Goal: Information Seeking & Learning: Learn about a topic

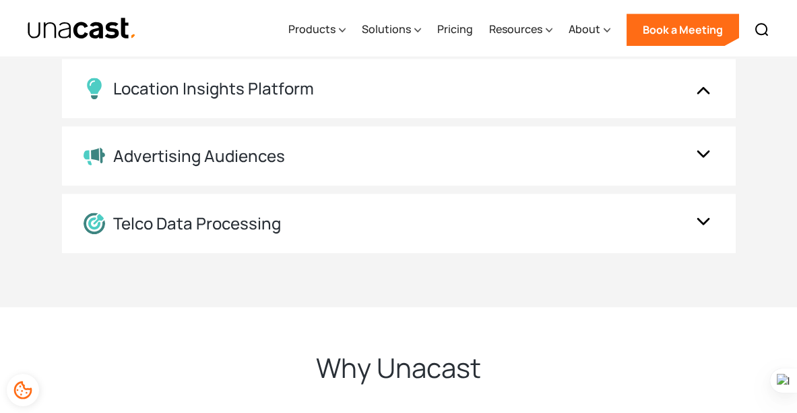
scroll to position [2783, 0]
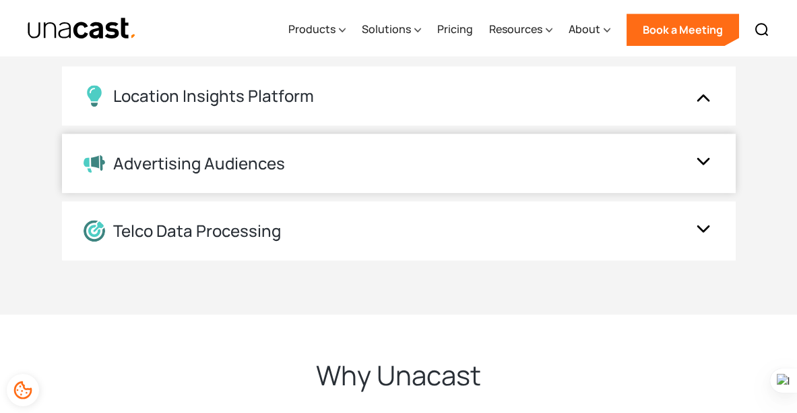
click at [429, 173] on div "Advertising Audiences" at bounding box center [386, 164] width 604 height 20
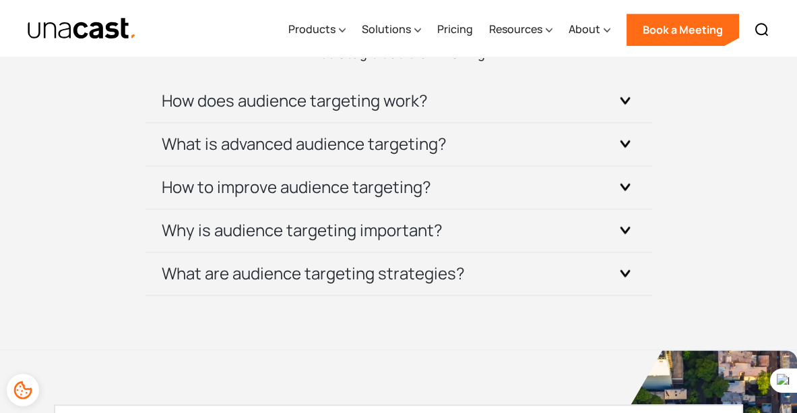
scroll to position [4191, 0]
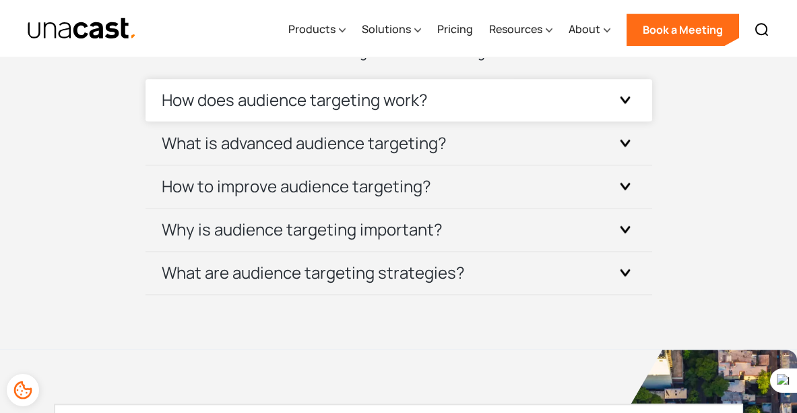
click at [492, 121] on div "How does audience targeting work?" at bounding box center [399, 100] width 475 height 42
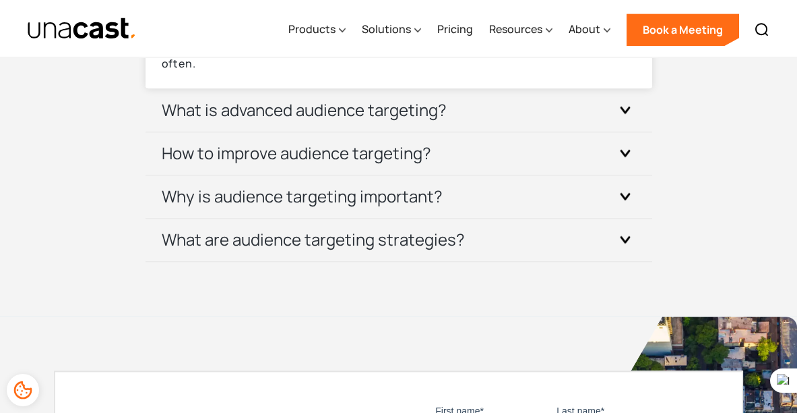
scroll to position [4327, 0]
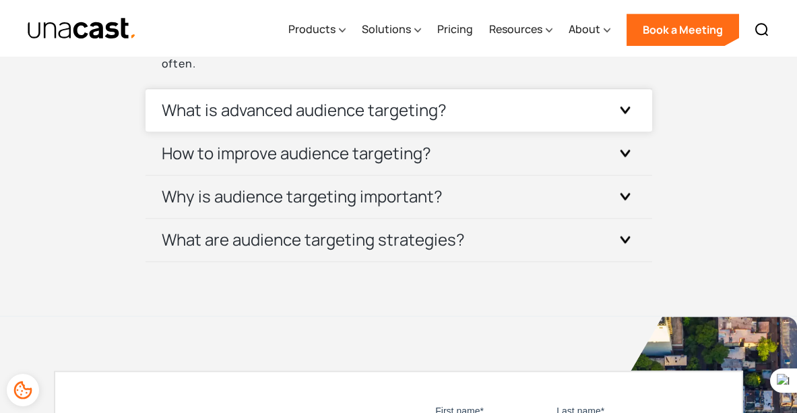
click at [493, 131] on div "What is advanced audience targeting?" at bounding box center [399, 110] width 475 height 42
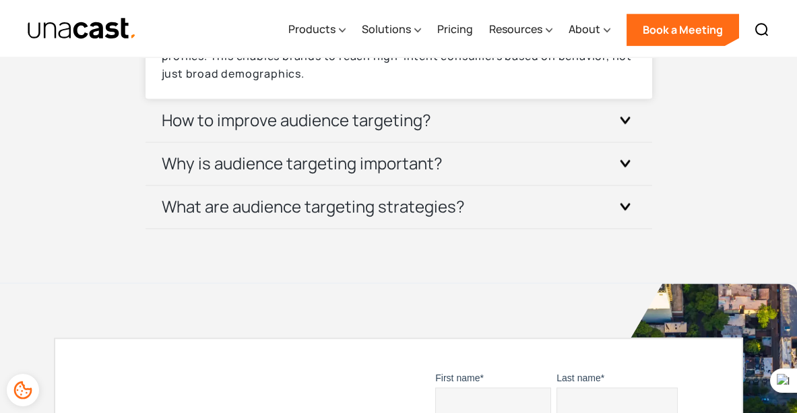
scroll to position [4449, 0]
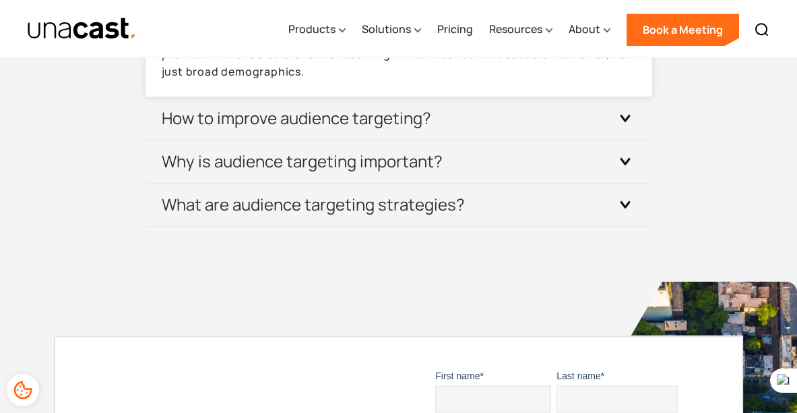
click at [493, 140] on div "How to improve audience targeting?" at bounding box center [399, 118] width 475 height 42
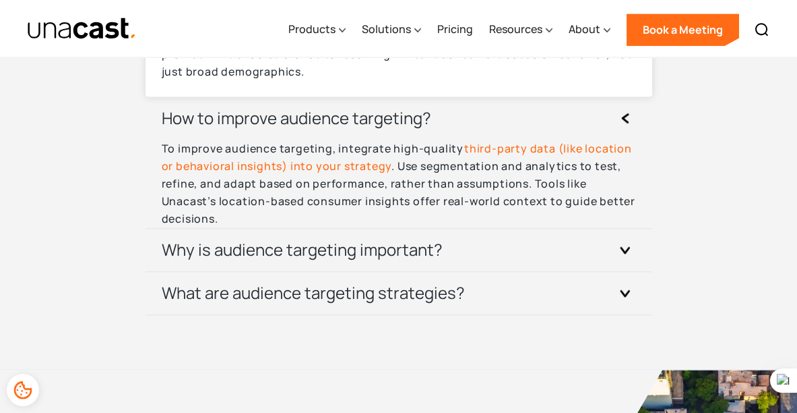
click at [493, 140] on div "How to improve audience targeting?" at bounding box center [399, 118] width 475 height 42
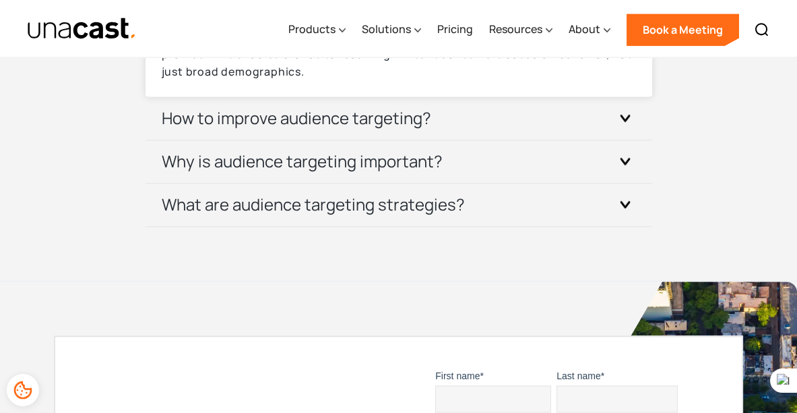
click at [493, 140] on div "How to improve audience targeting?" at bounding box center [399, 118] width 475 height 42
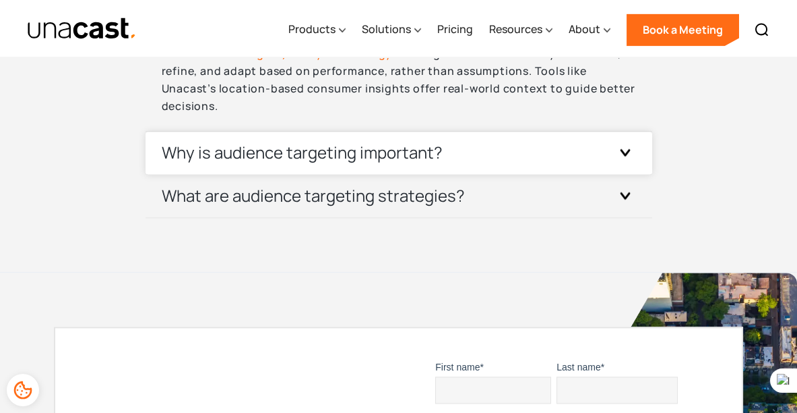
scroll to position [4562, 0]
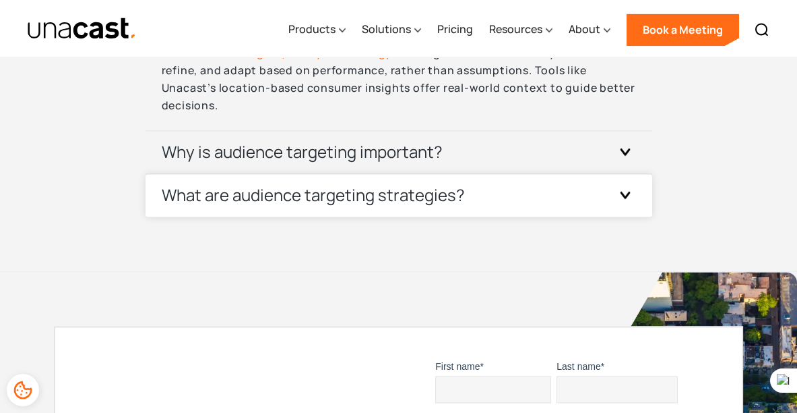
click at [509, 216] on div "What are audience targeting strategies?" at bounding box center [399, 195] width 475 height 42
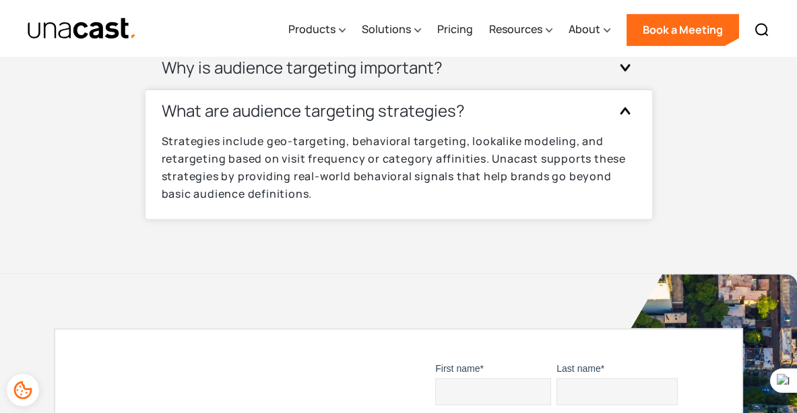
scroll to position [4665, 0]
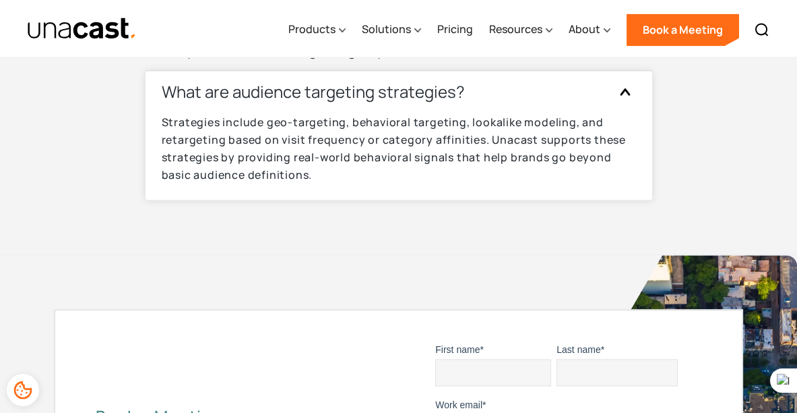
drag, startPoint x: 365, startPoint y: 254, endPoint x: 233, endPoint y: 161, distance: 161.6
drag, startPoint x: 233, startPoint y: 161, endPoint x: 185, endPoint y: 166, distance: 48.8
click at [185, 102] on h3 "What are audience targeting strategies?" at bounding box center [313, 92] width 303 height 22
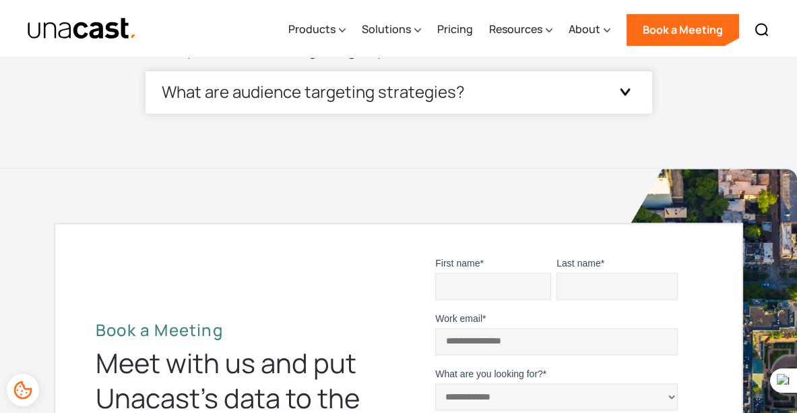
click at [171, 102] on h3 "What are audience targeting strategies?" at bounding box center [313, 92] width 303 height 22
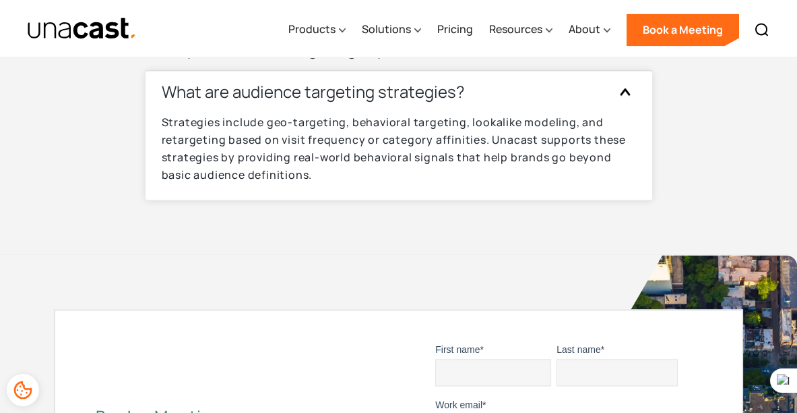
click at [169, 102] on h3 "What are audience targeting strategies?" at bounding box center [313, 92] width 303 height 22
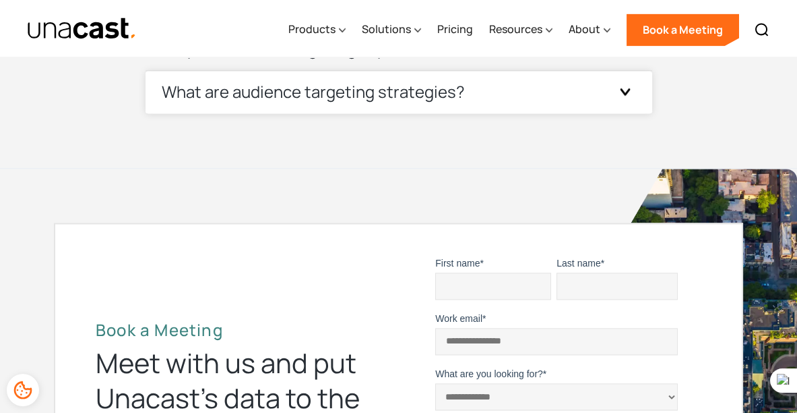
click at [169, 102] on h3 "What are audience targeting strategies?" at bounding box center [313, 92] width 303 height 22
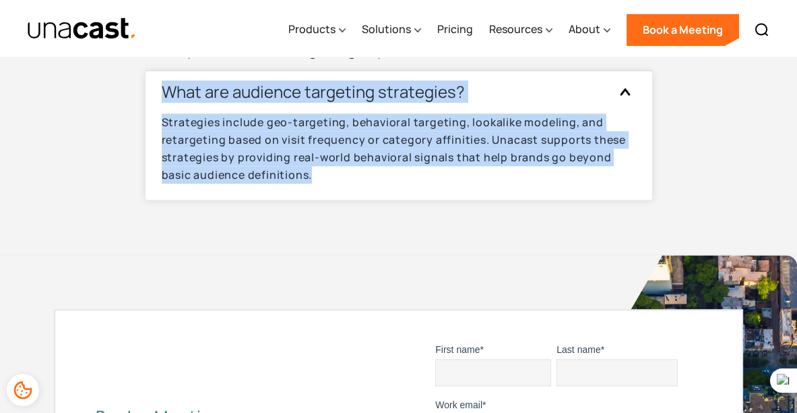
drag, startPoint x: 322, startPoint y: 252, endPoint x: 164, endPoint y: 173, distance: 175.7
type textarea "**********"
click at [164, 173] on div "What are audience targeting strategies? Strategies include geo-targeting, behav…" at bounding box center [399, 135] width 507 height 129
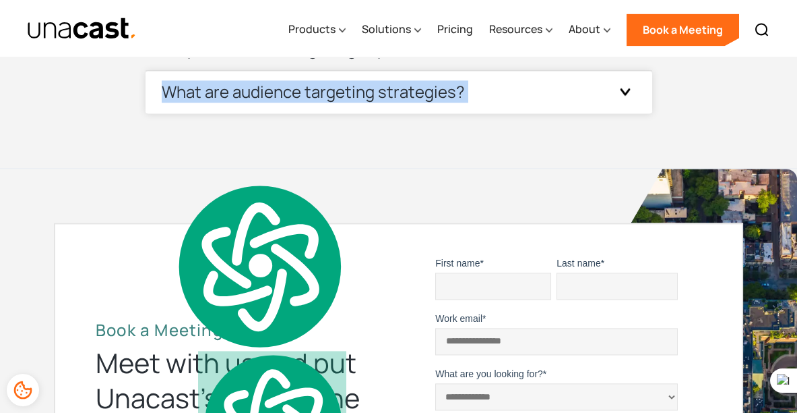
copy div "What are audience targeting strategies? Strategies include geo-targeting, behav…"
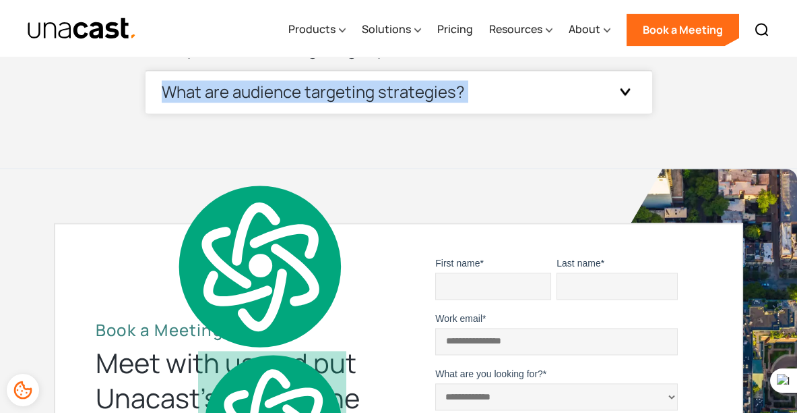
click at [621, 102] on div at bounding box center [626, 92] width 22 height 22
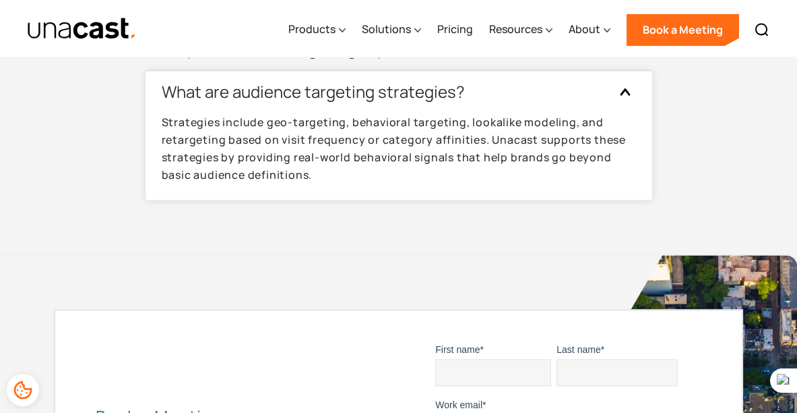
click at [621, 102] on div at bounding box center [626, 92] width 22 height 22
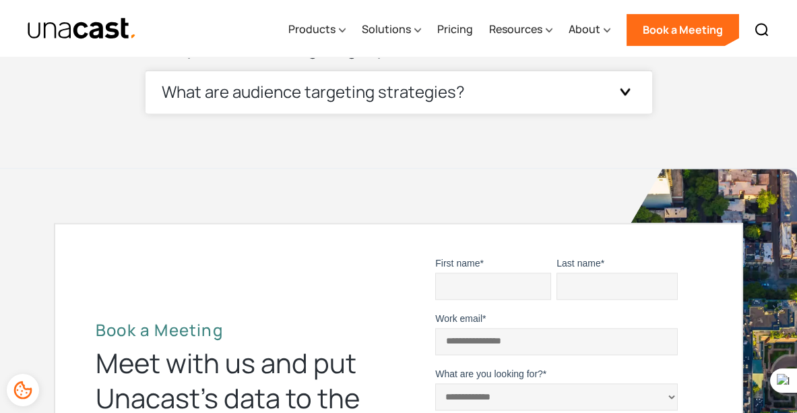
click at [621, 102] on div at bounding box center [626, 92] width 22 height 22
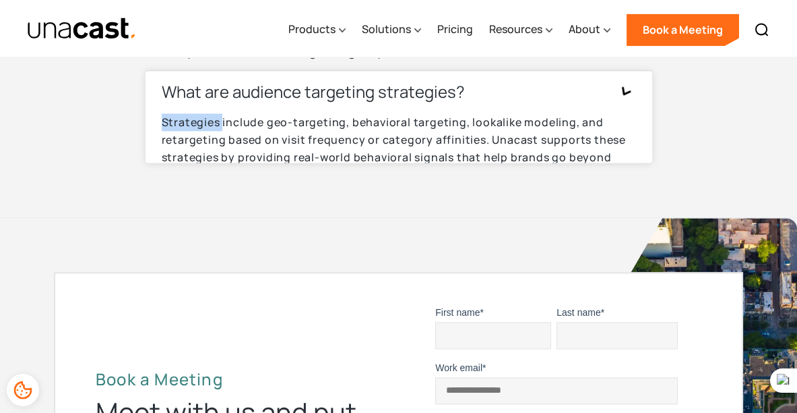
click at [621, 106] on div at bounding box center [625, 91] width 29 height 29
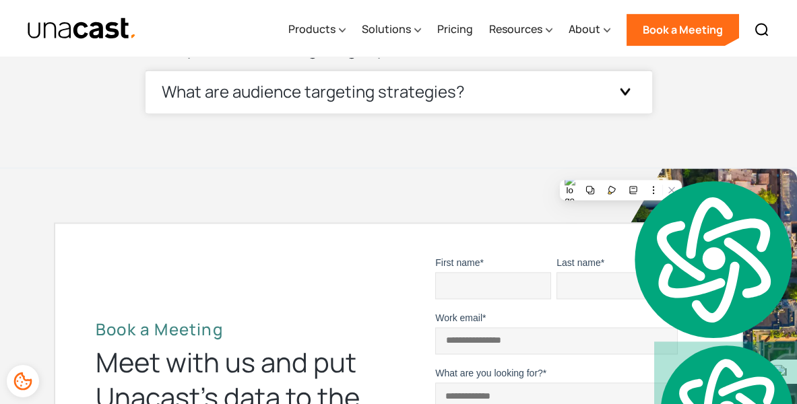
click at [621, 102] on div at bounding box center [626, 92] width 22 height 22
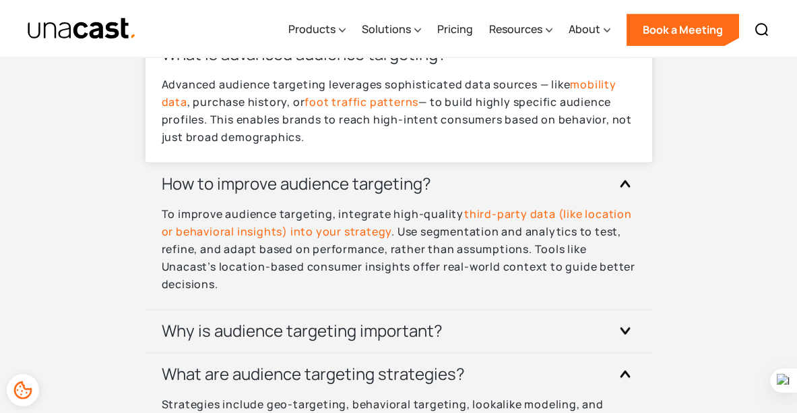
scroll to position [4386, 0]
